Goal: Task Accomplishment & Management: Use online tool/utility

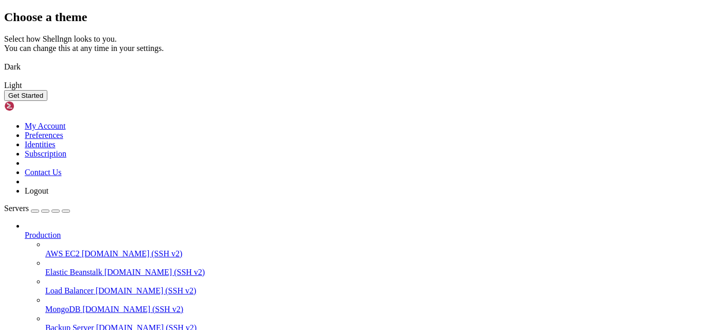
click at [4, 79] on img at bounding box center [4, 79] width 0 height 0
click at [47, 101] on button "Get Started" at bounding box center [25, 95] width 43 height 11
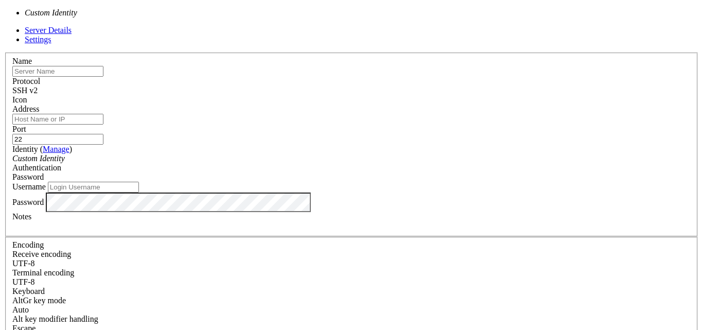
click at [274, 154] on div "Custom Identity" at bounding box center [351, 158] width 678 height 9
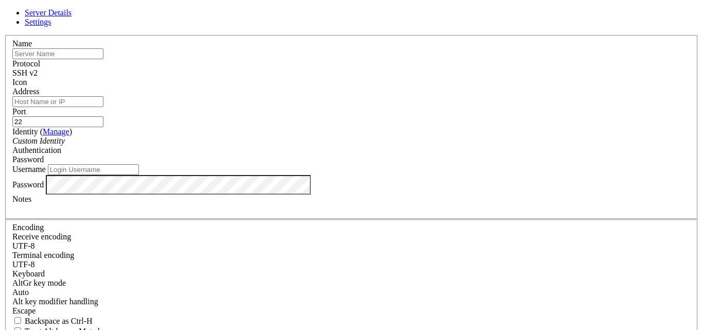
click at [274, 146] on div "Custom Identity" at bounding box center [351, 140] width 678 height 9
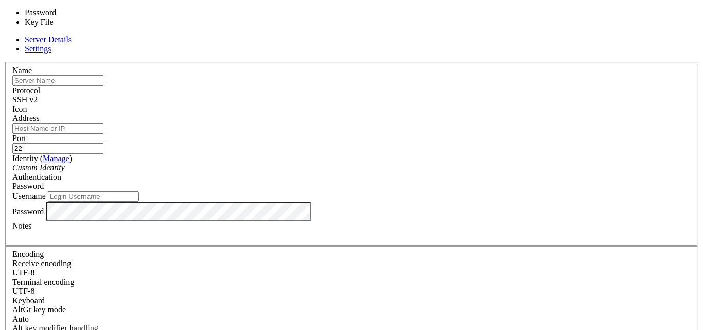
click at [395, 182] on div "Password" at bounding box center [351, 186] width 678 height 9
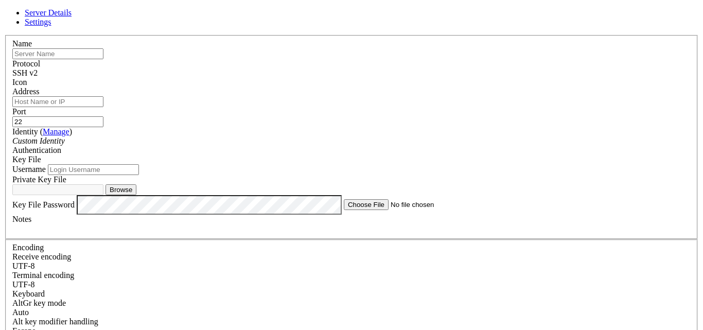
click at [103, 59] on input "text" at bounding box center [57, 53] width 91 height 11
paste input "[TECHNICAL_ID]"
type input "[TECHNICAL_ID]"
click at [103, 107] on input "Address" at bounding box center [57, 101] width 91 height 11
paste input "[TECHNICAL_ID]"
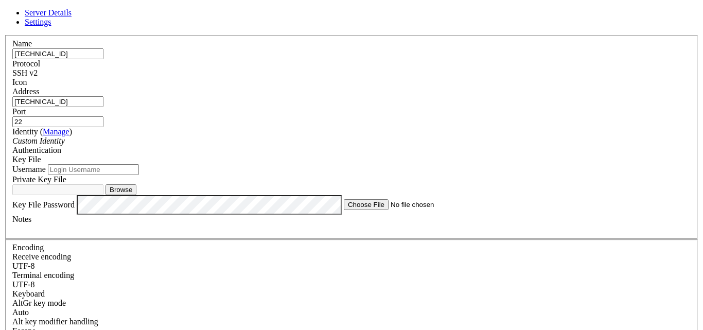
type input "[TECHNICAL_ID]"
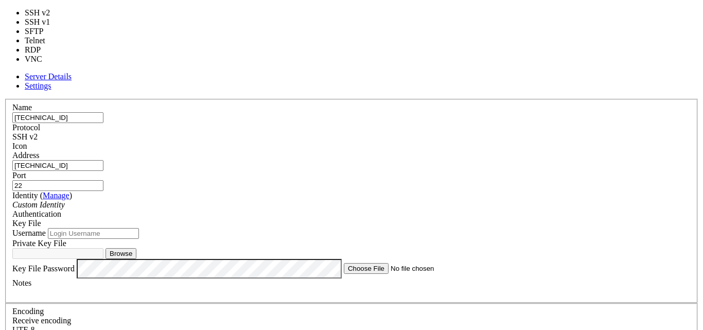
click at [416, 132] on div "SSH v2" at bounding box center [351, 136] width 678 height 9
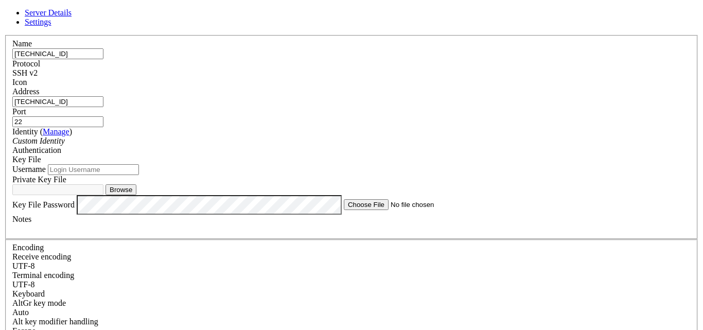
click at [416, 73] on div "SSH v2" at bounding box center [351, 72] width 678 height 9
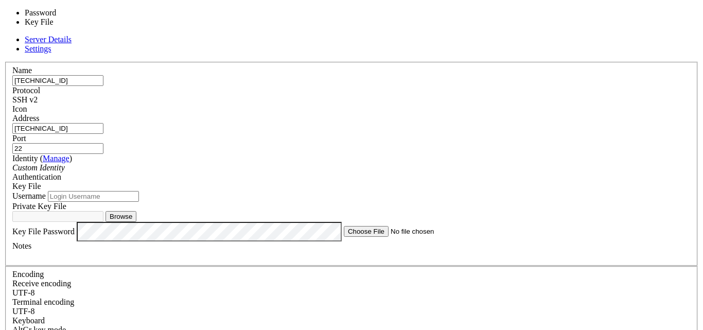
click at [41, 182] on span "Key File" at bounding box center [26, 186] width 29 height 9
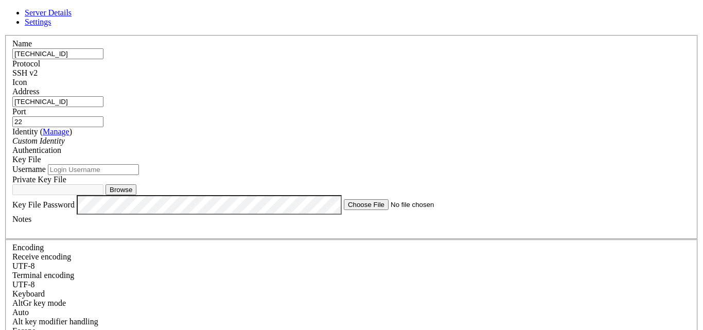
click at [139, 175] on input "Username" at bounding box center [93, 169] width 91 height 11
paste input "bitnami"
type input "bitnami"
click at [136, 195] on button "Browse" at bounding box center [121, 189] width 31 height 11
type input "GroceryVendorApp (1).ppk"
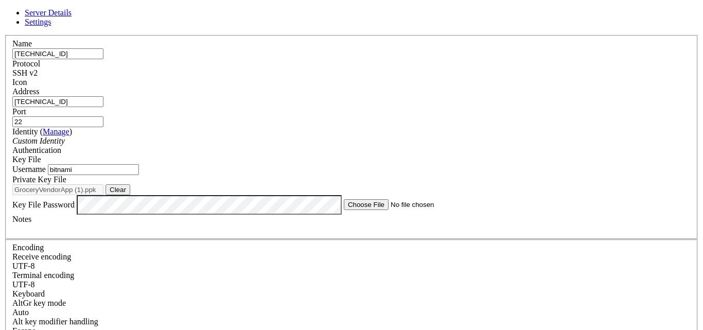
scroll to position [41, 0]
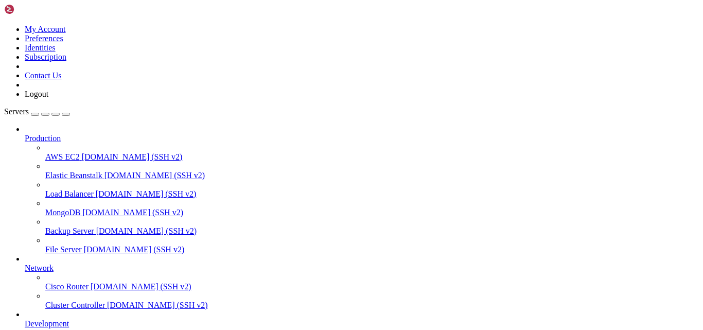
scroll to position [85, 0]
